Goal: Transaction & Acquisition: Purchase product/service

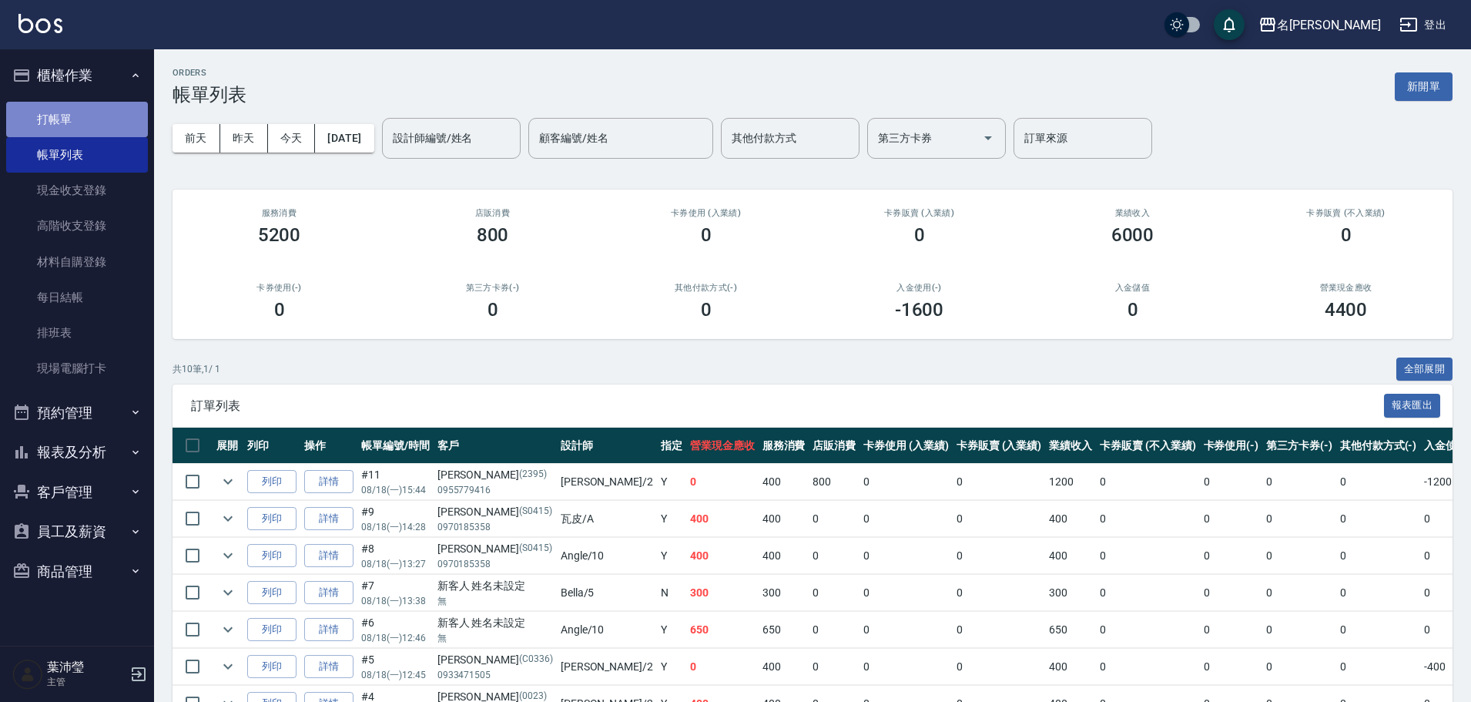
click at [122, 120] on link "打帳單" at bounding box center [77, 119] width 142 height 35
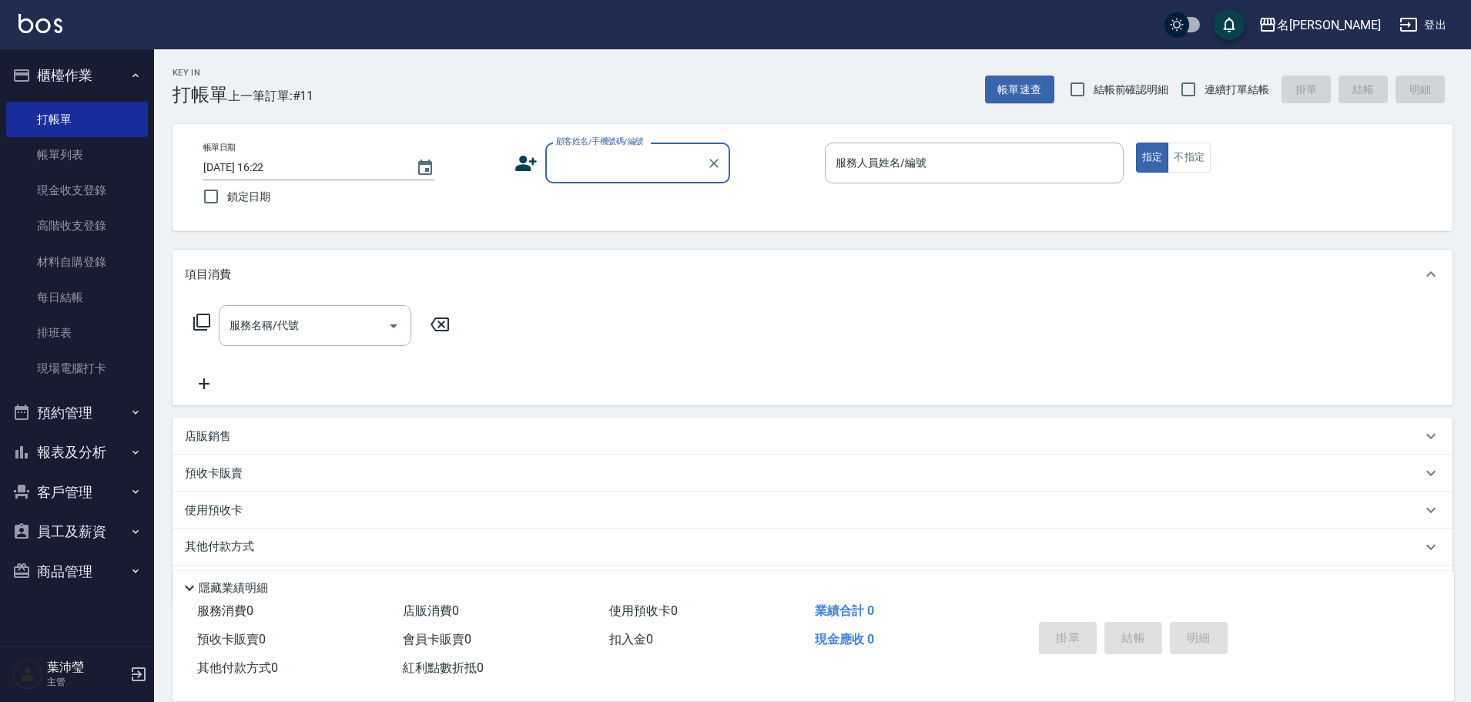
click at [650, 169] on input "顧客姓名/手機號碼/編號" at bounding box center [626, 162] width 148 height 27
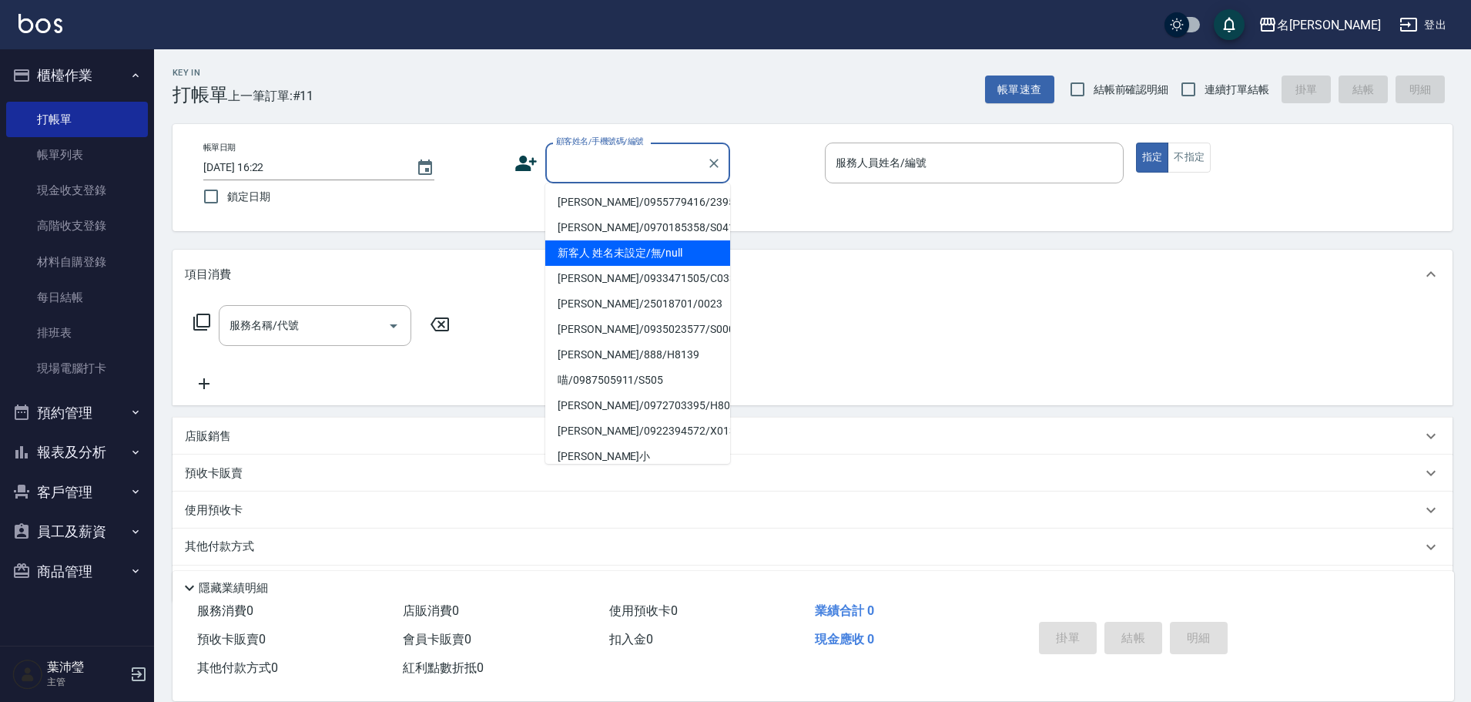
click at [639, 253] on li "新客人 姓名未設定/無/null" at bounding box center [637, 252] width 185 height 25
type input "新客人 姓名未設定/無/null"
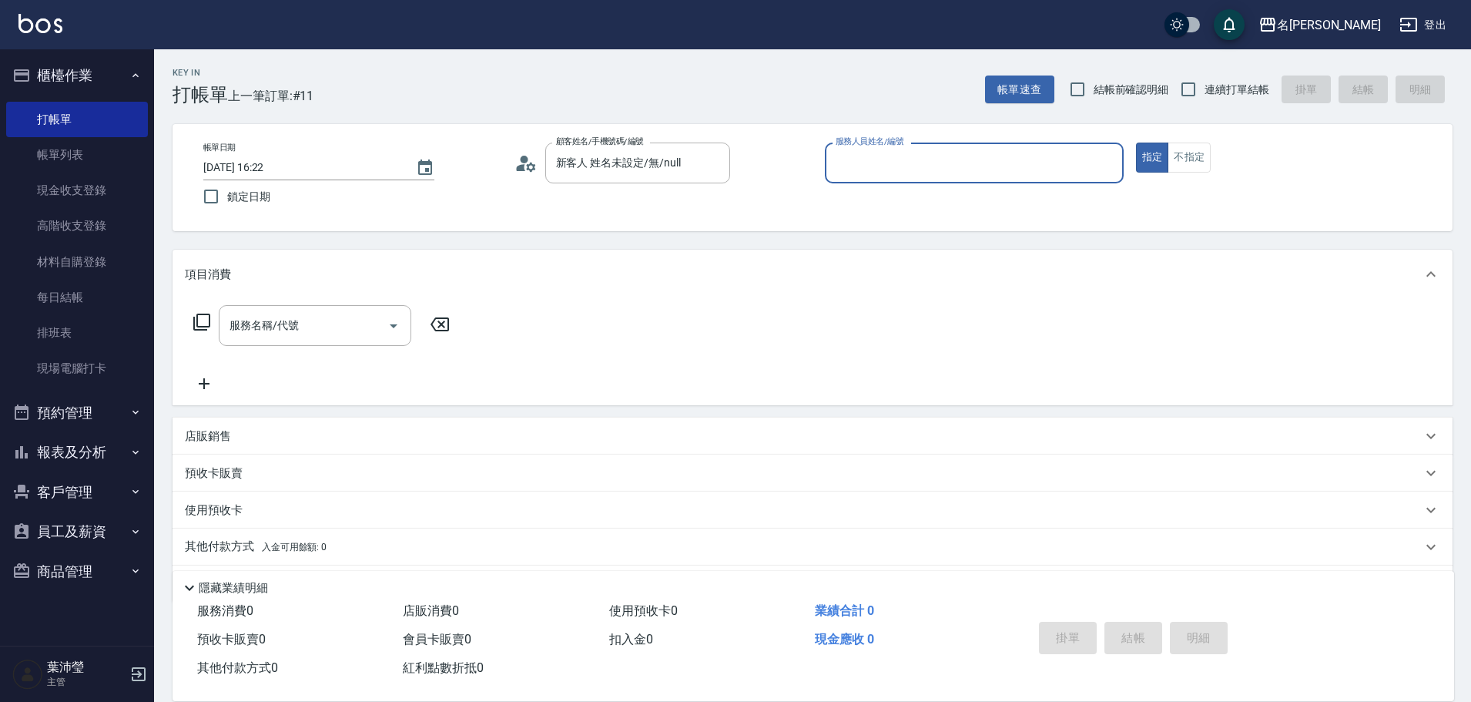
click at [918, 176] on input "服務人員姓名/編號" at bounding box center [974, 162] width 285 height 27
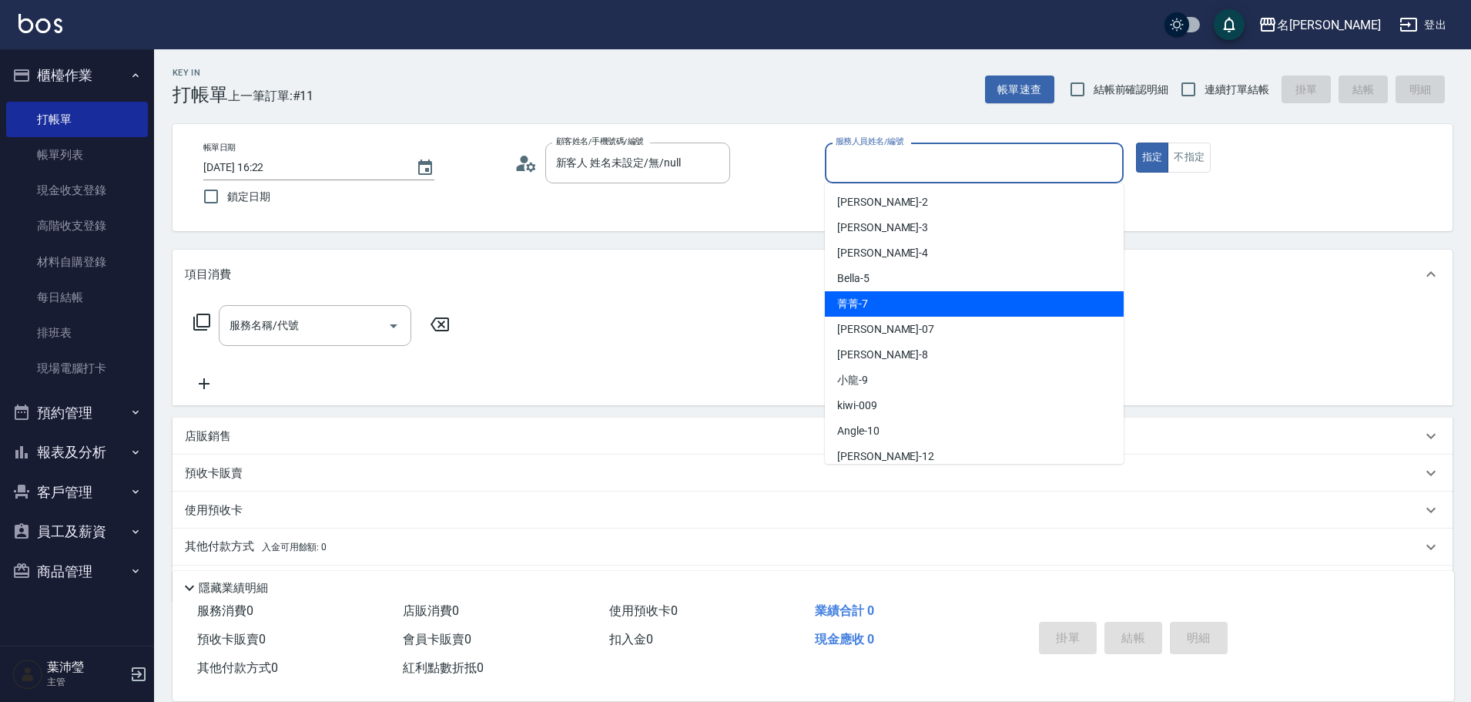
click at [882, 297] on div "菁菁 -7" at bounding box center [974, 303] width 299 height 25
type input "菁菁-7"
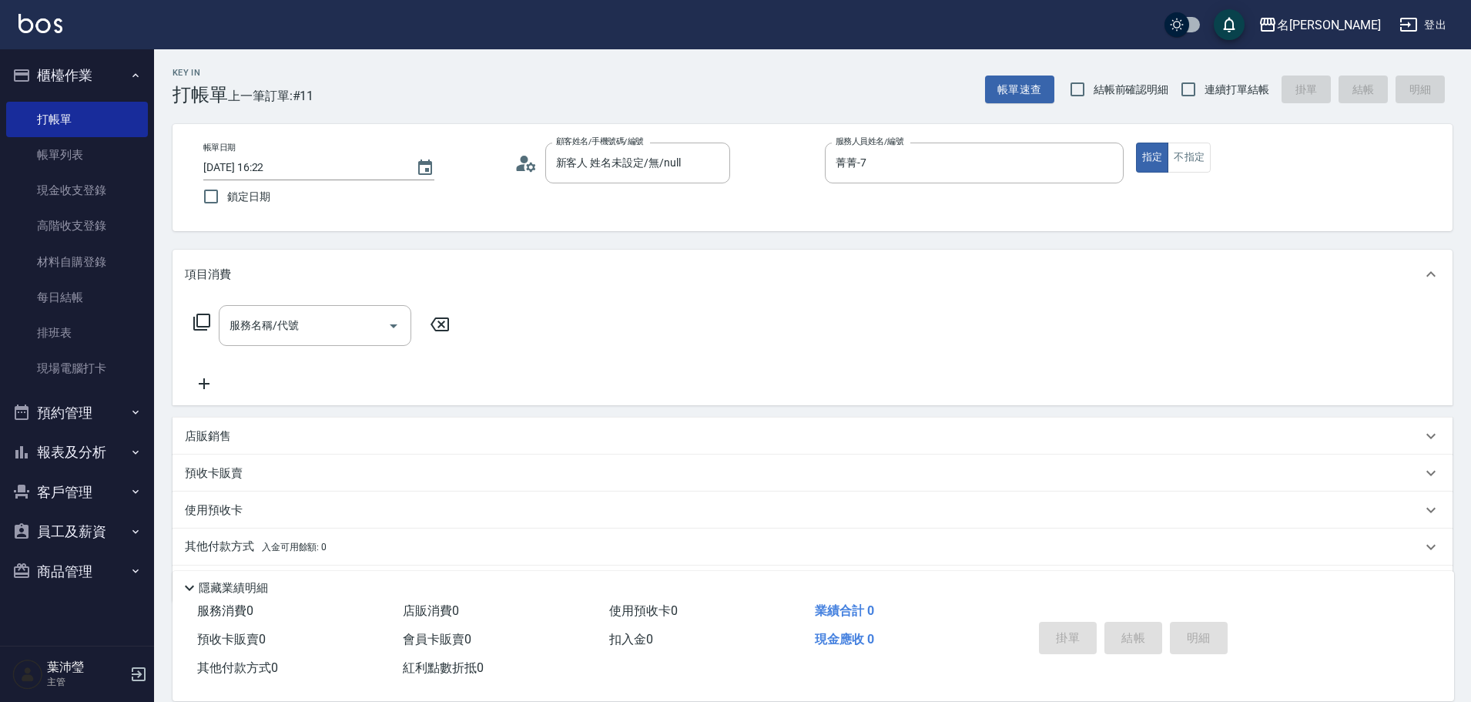
click at [198, 319] on icon at bounding box center [201, 322] width 17 height 17
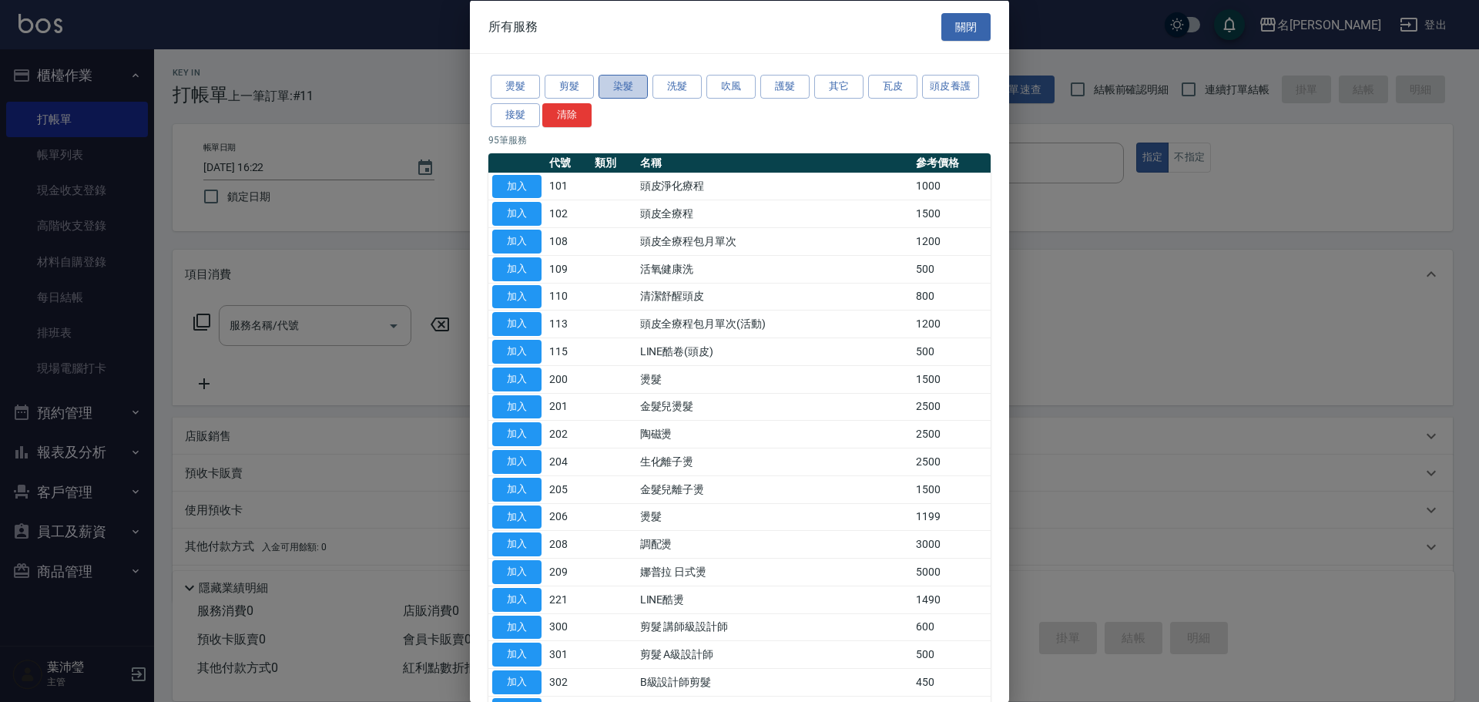
click at [613, 82] on button "染髮" at bounding box center [623, 87] width 49 height 24
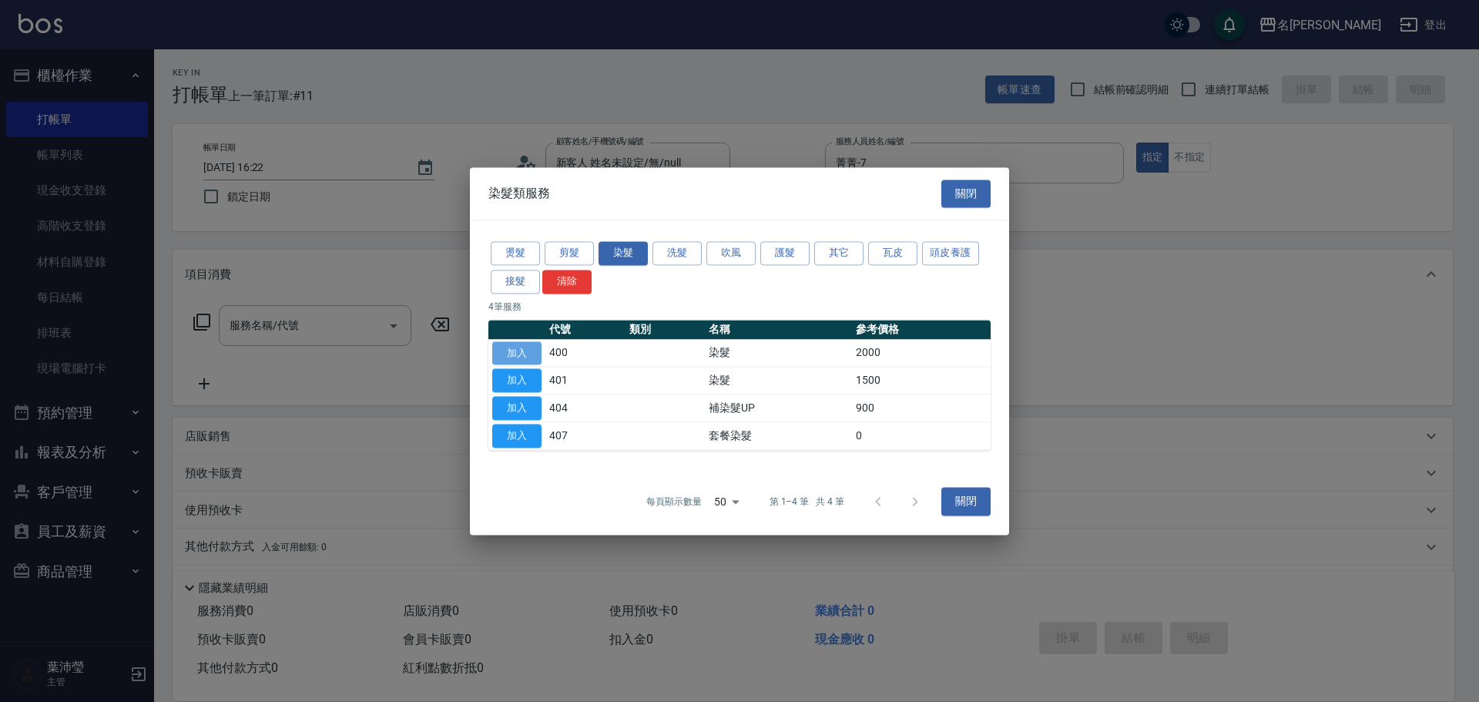
click at [502, 350] on button "加入" at bounding box center [516, 353] width 49 height 24
type input "染髮(400)"
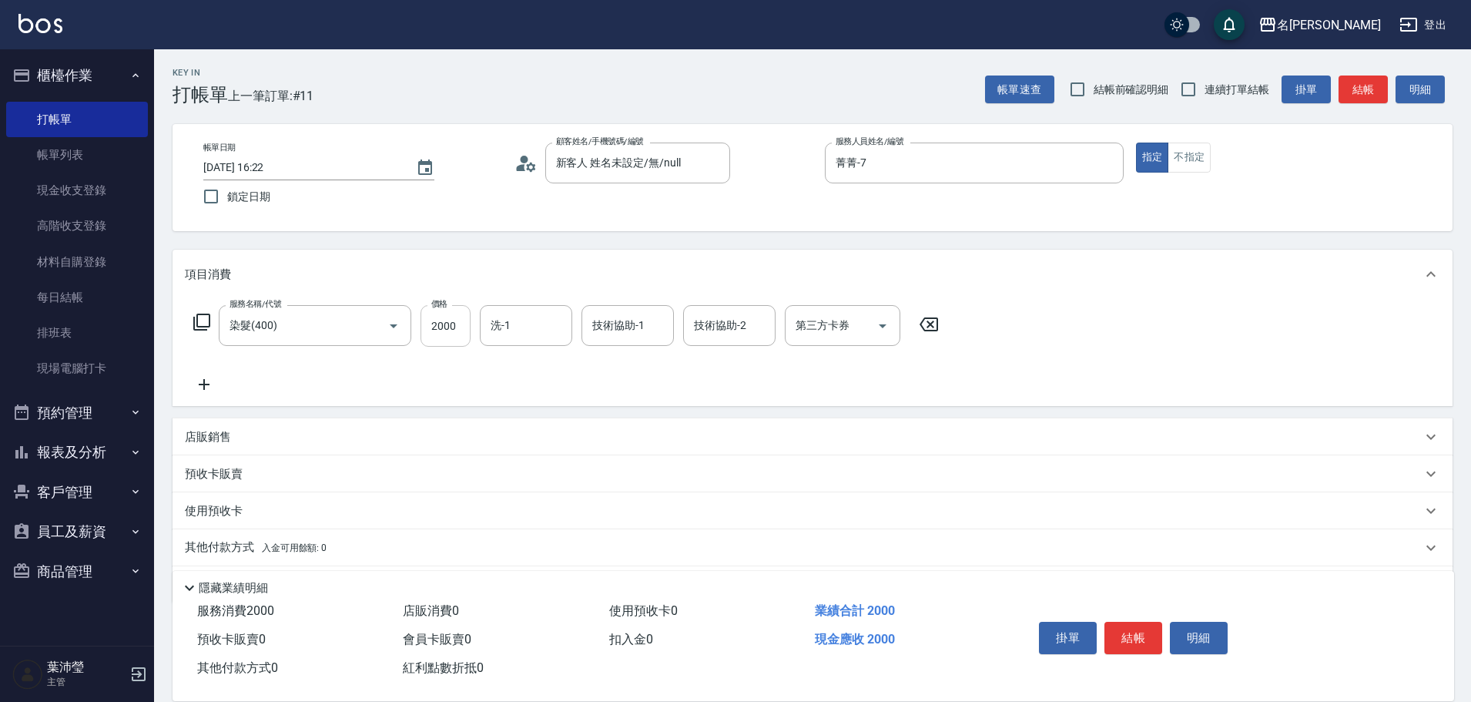
click at [450, 330] on input "2000" at bounding box center [446, 326] width 50 height 42
type input "3500"
click at [1144, 635] on button "結帳" at bounding box center [1134, 638] width 58 height 32
